Goal: Find contact information: Find contact information

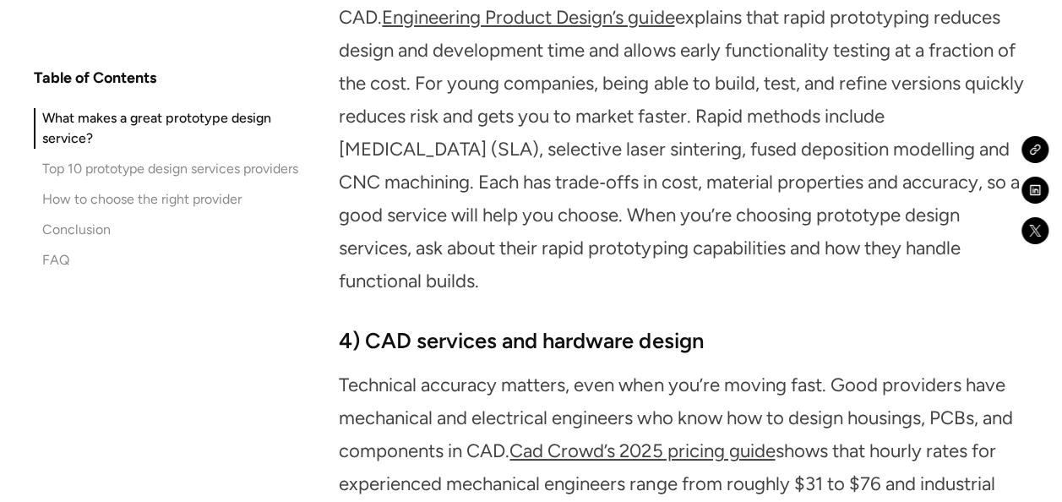
scroll to position [2957, 0]
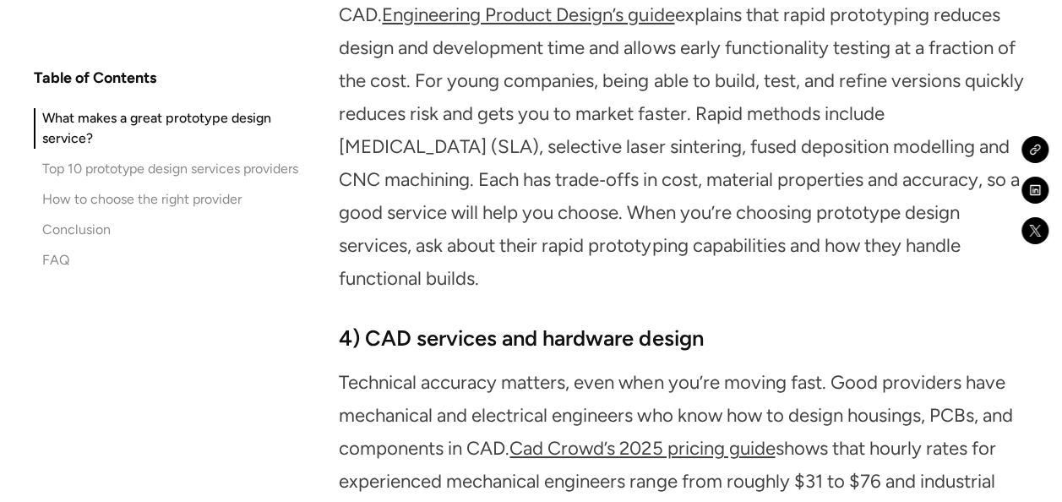
click at [710, 175] on p "Functional prototypes prove whether a concept will work when built. They often …" at bounding box center [683, 82] width 688 height 428
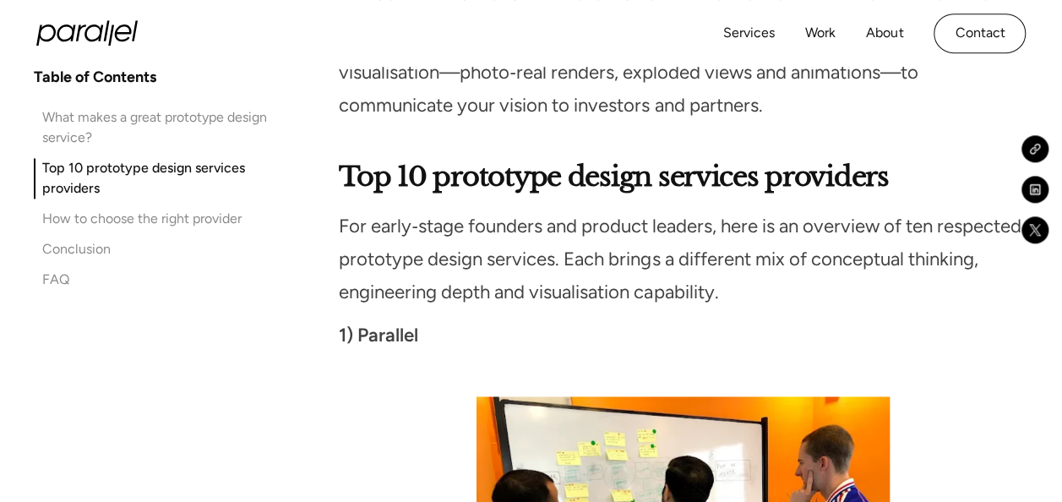
scroll to position [4165, 0]
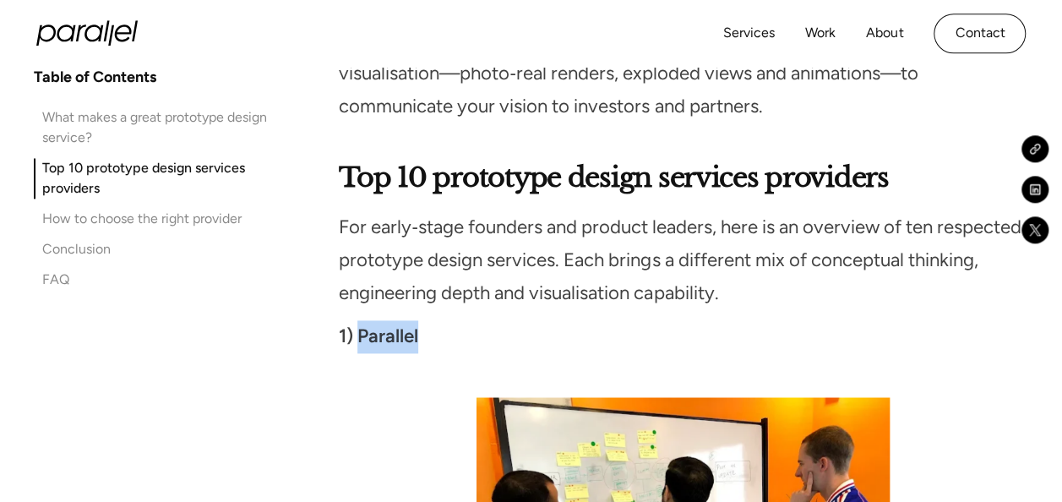
drag, startPoint x: 357, startPoint y: 376, endPoint x: 417, endPoint y: 378, distance: 60.9
click at [417, 347] on strong "1) Parallel" at bounding box center [378, 336] width 79 height 23
copy strong "Parallel"
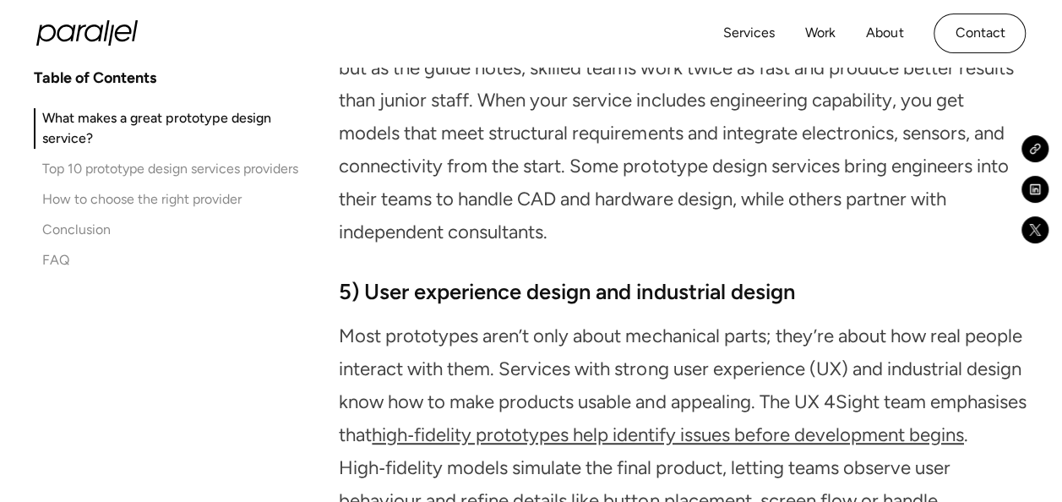
scroll to position [3428, 0]
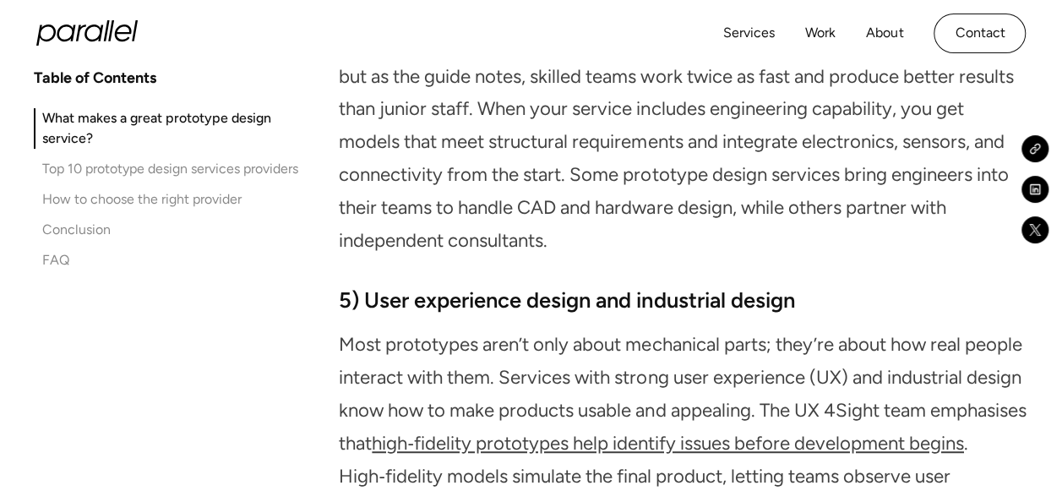
click at [89, 35] on icon "home" at bounding box center [86, 32] width 101 height 25
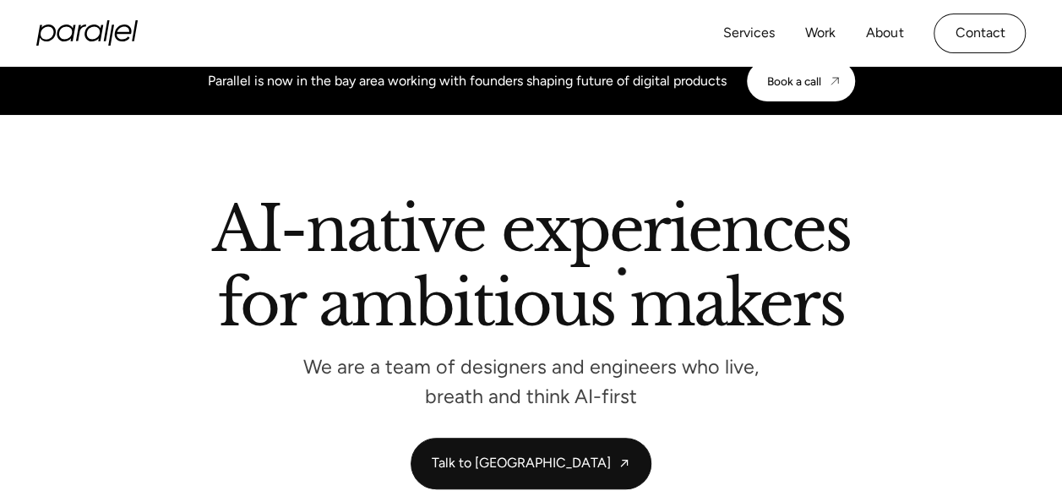
scroll to position [16, 0]
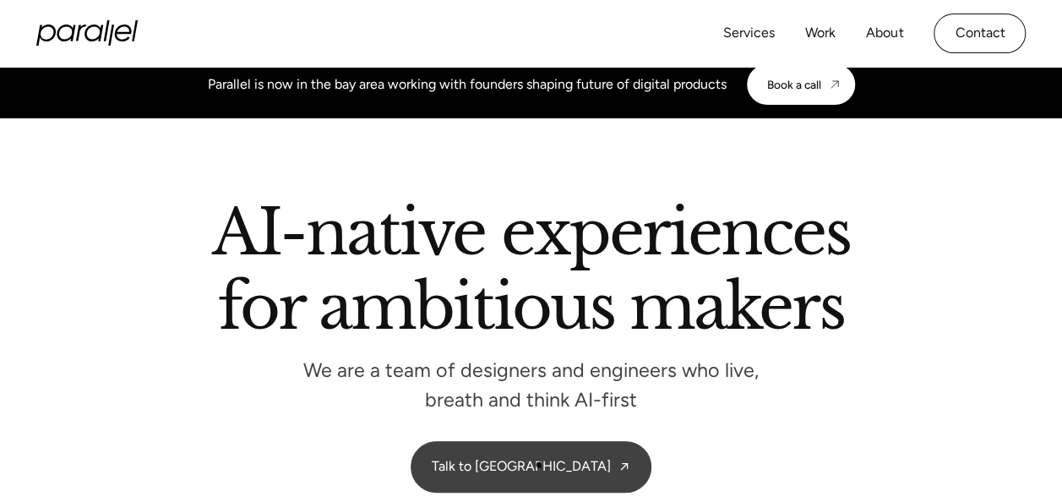
click at [539, 465] on link "Talk to [GEOGRAPHIC_DATA]" at bounding box center [531, 467] width 238 height 50
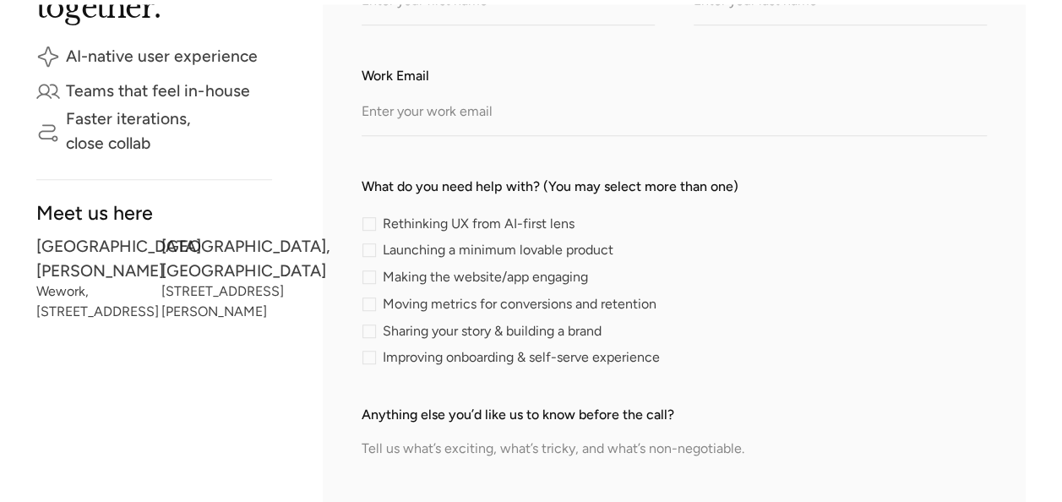
scroll to position [480, 0]
drag, startPoint x: 162, startPoint y: 242, endPoint x: 218, endPoint y: 357, distance: 127.8
click at [218, 324] on div "Bengaluru, India 227, Leela Karan, Indiranagar Stage-1, India 560038" at bounding box center [217, 281] width 112 height 85
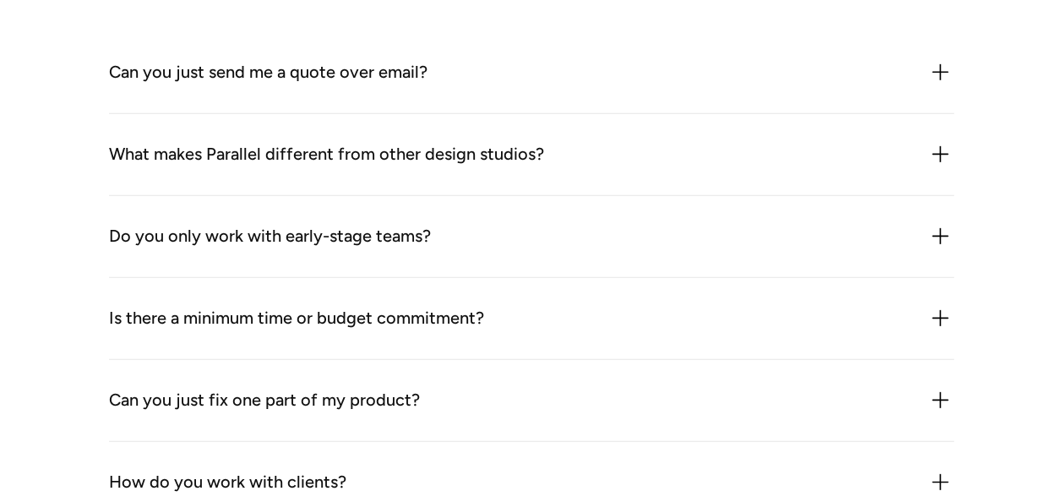
scroll to position [1959, 0]
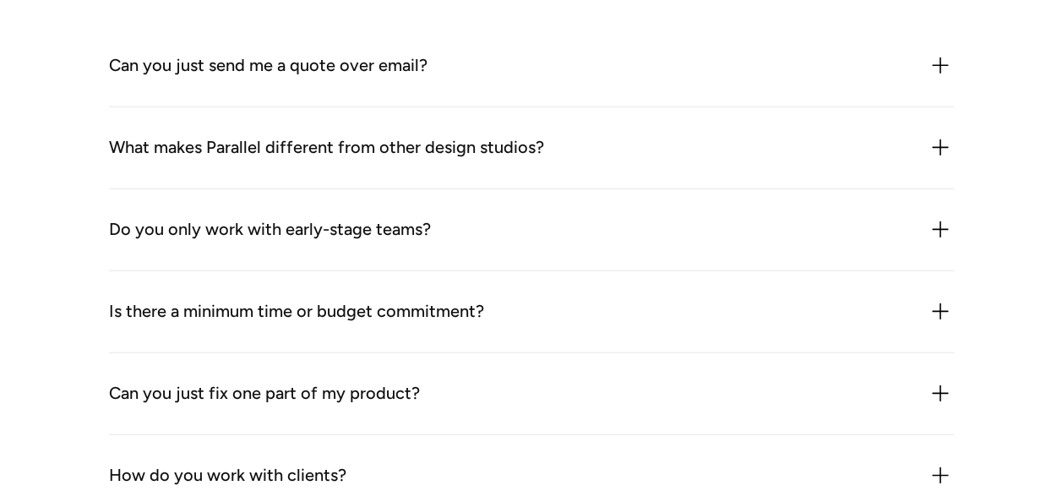
click at [936, 61] on img at bounding box center [940, 65] width 27 height 27
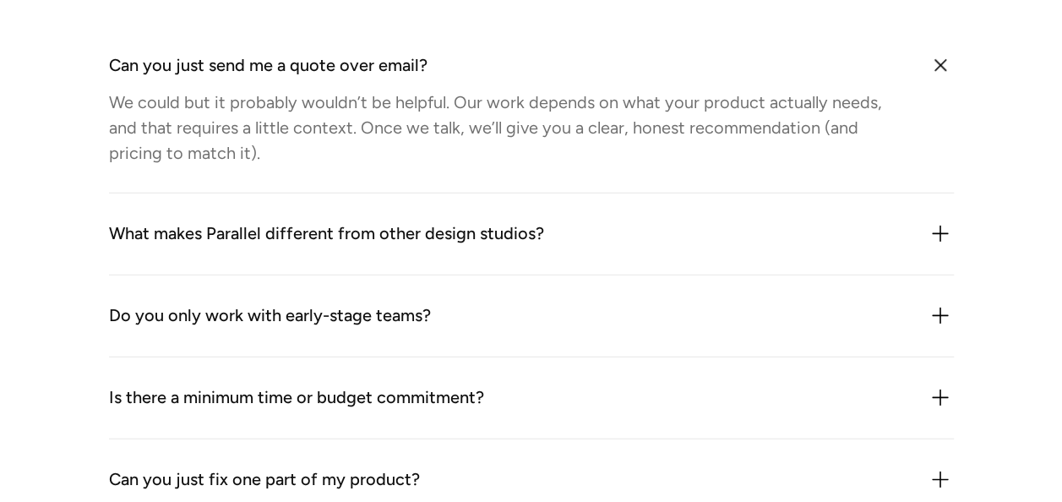
click at [855, 138] on div "We could but it probably wouldn’t be helpful. Our work depends on what your pro…" at bounding box center [508, 128] width 799 height 76
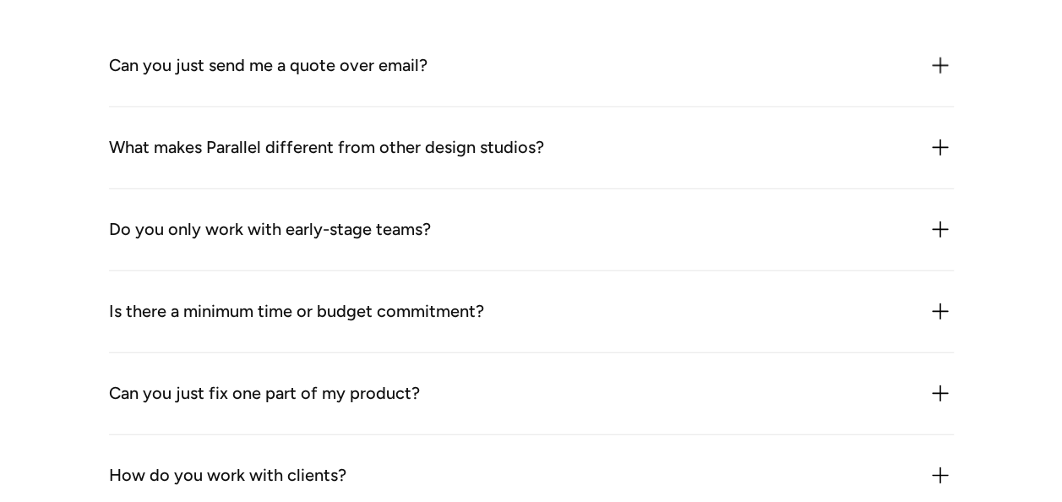
click at [940, 69] on img at bounding box center [940, 65] width 27 height 27
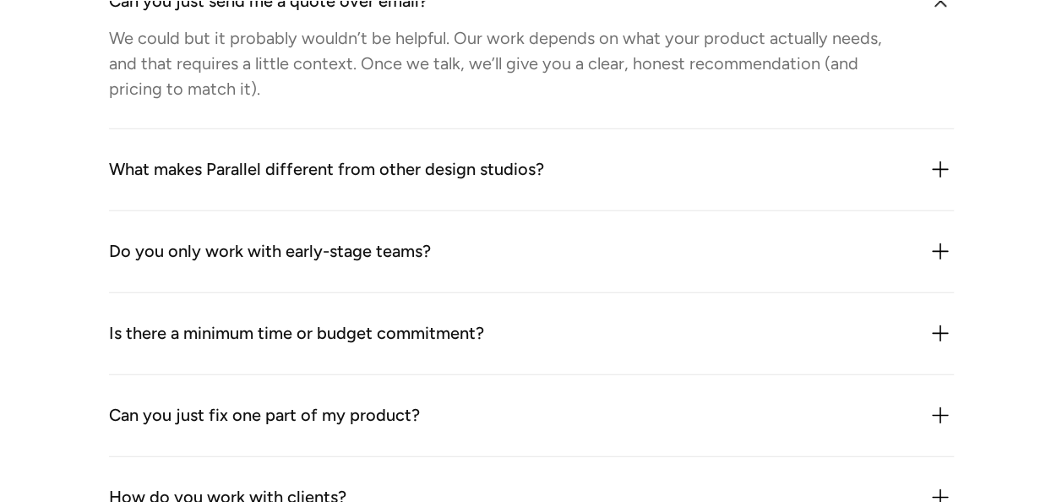
scroll to position [2025, 0]
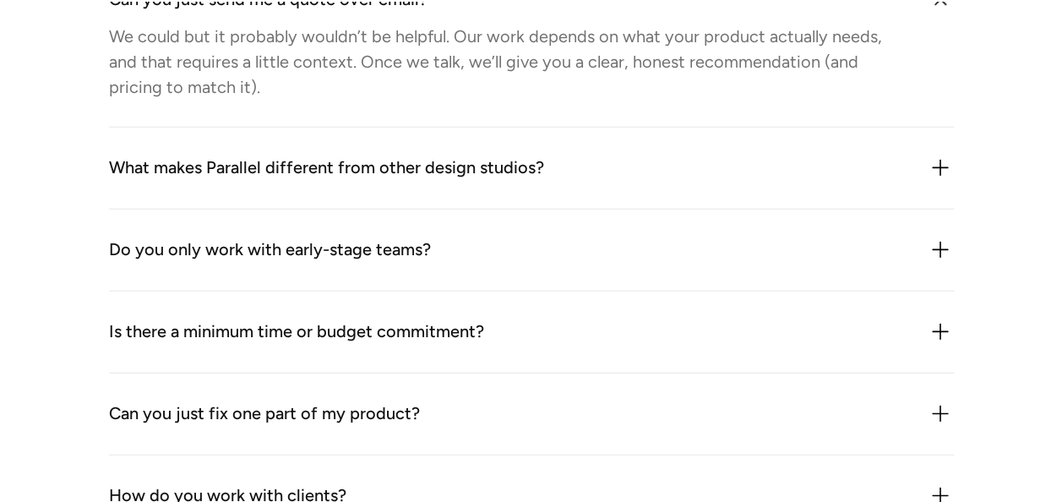
click at [951, 252] on img at bounding box center [940, 250] width 27 height 27
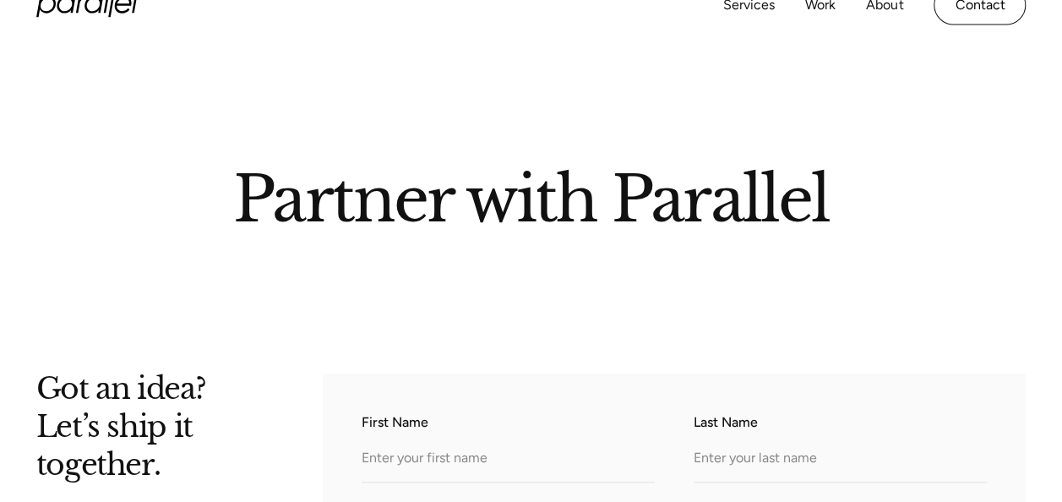
scroll to position [0, 0]
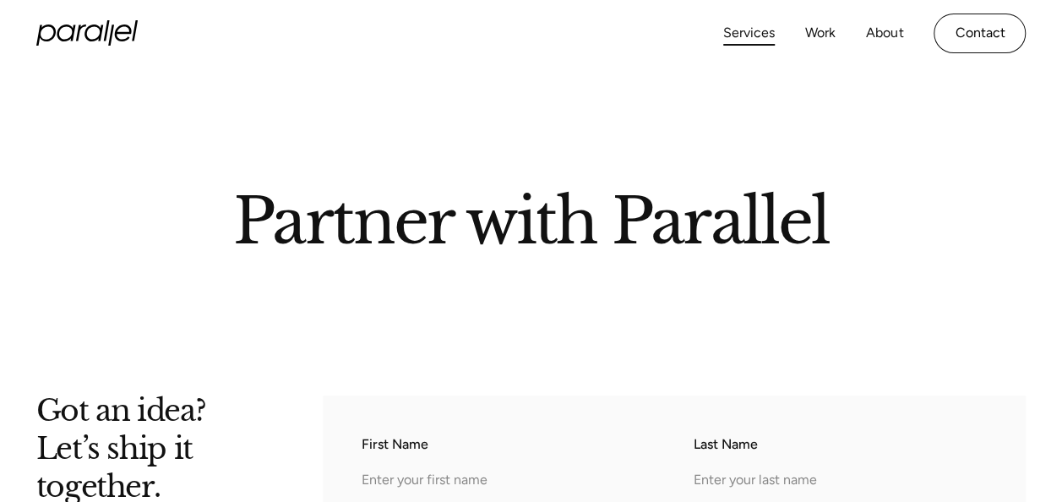
click at [762, 31] on link "Services" at bounding box center [749, 33] width 52 height 25
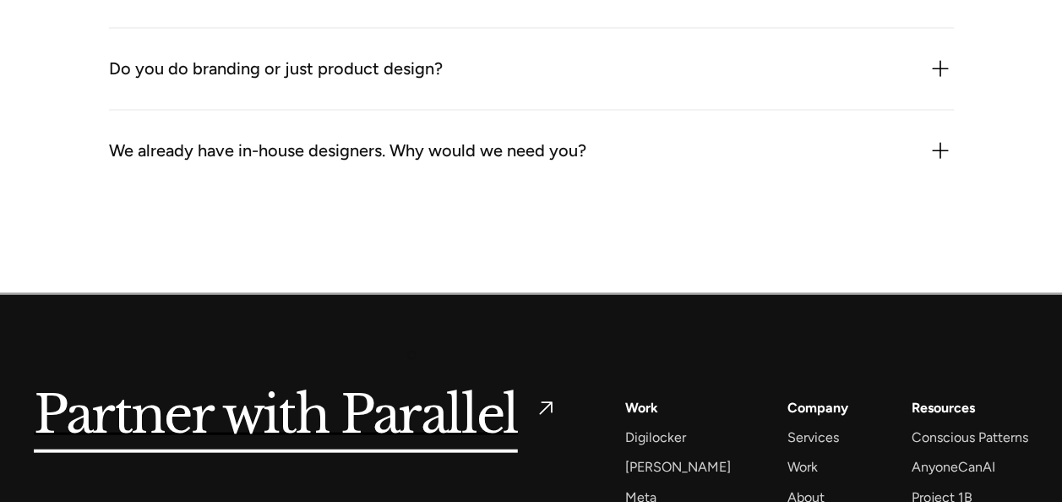
scroll to position [4793, 0]
